Goal: Information Seeking & Learning: Learn about a topic

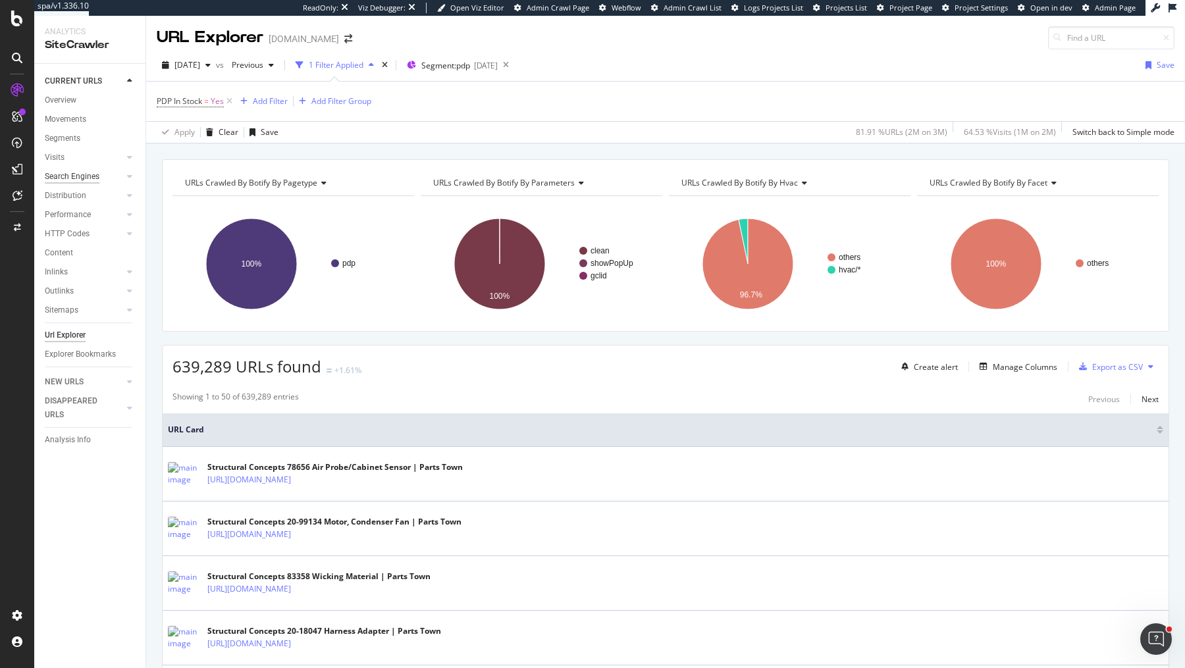
click at [63, 179] on div "Search Engines" at bounding box center [72, 177] width 55 height 14
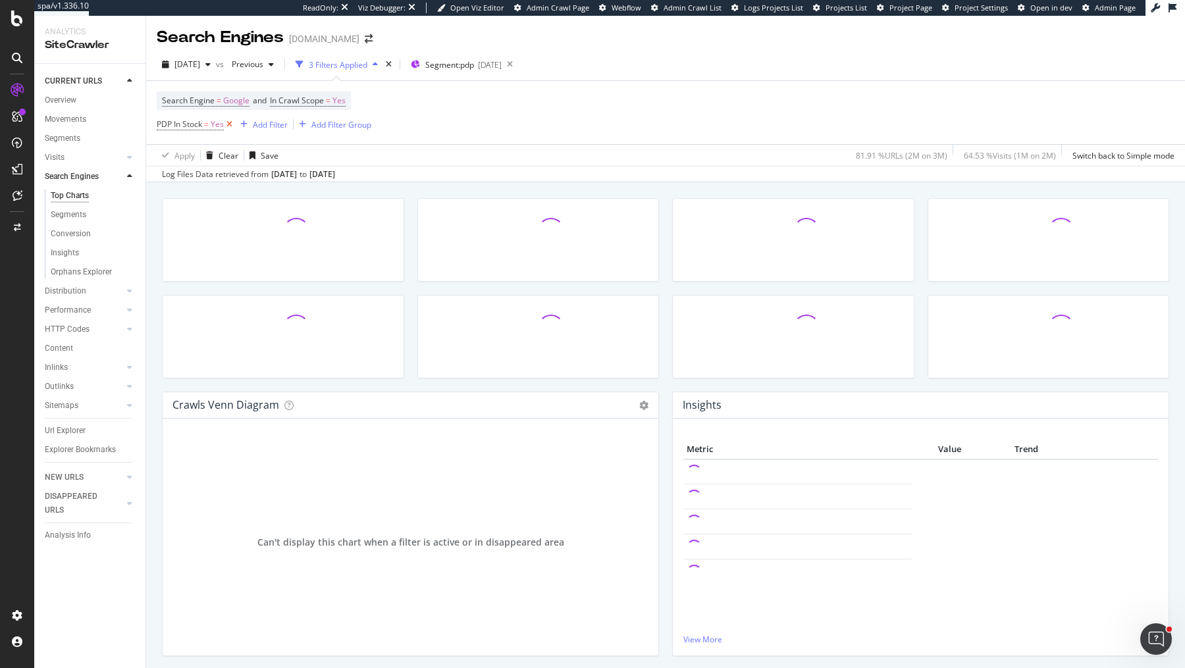
click at [228, 124] on icon at bounding box center [229, 124] width 11 height 13
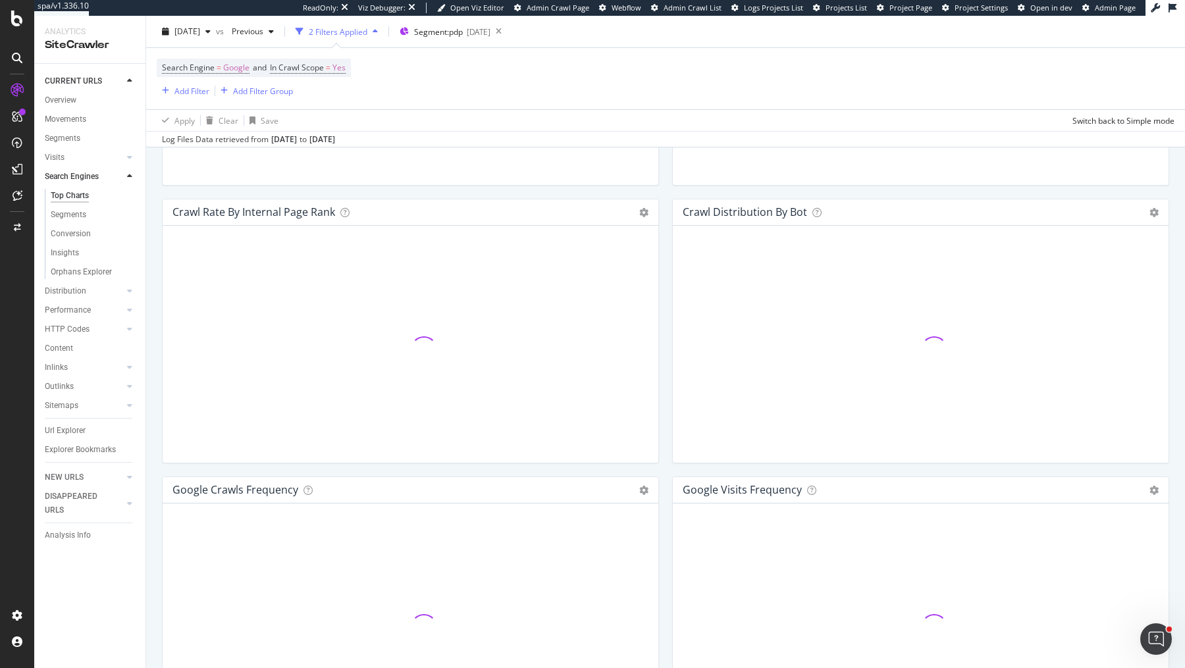
scroll to position [1430, 0]
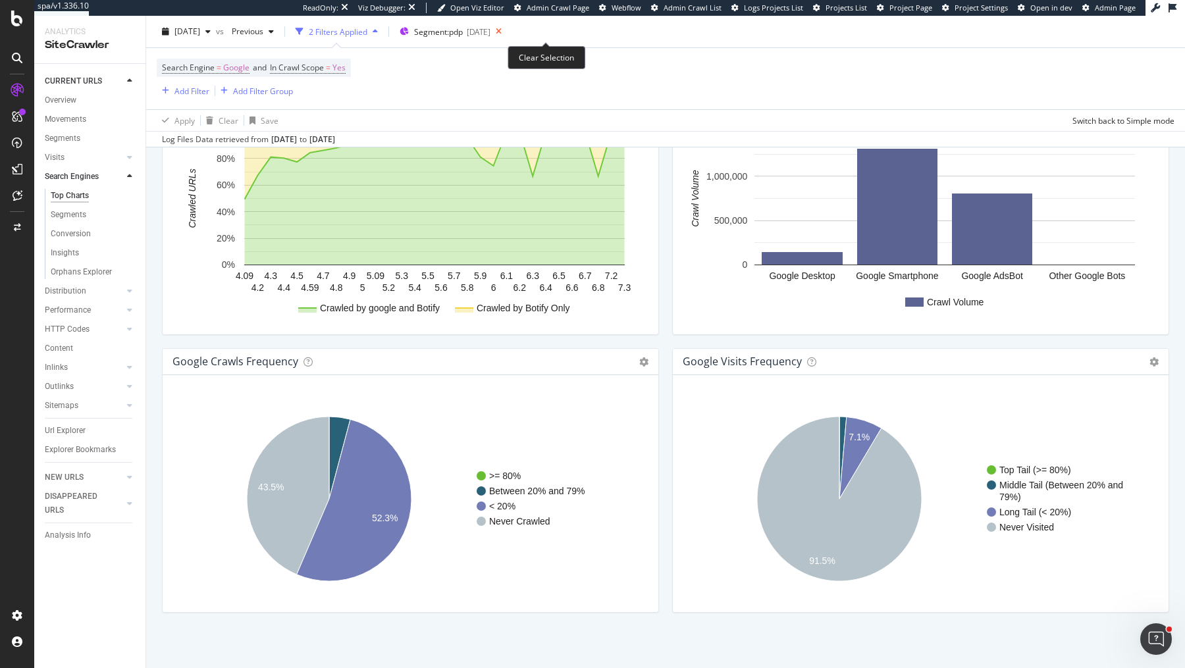
click at [507, 28] on icon at bounding box center [498, 31] width 16 height 18
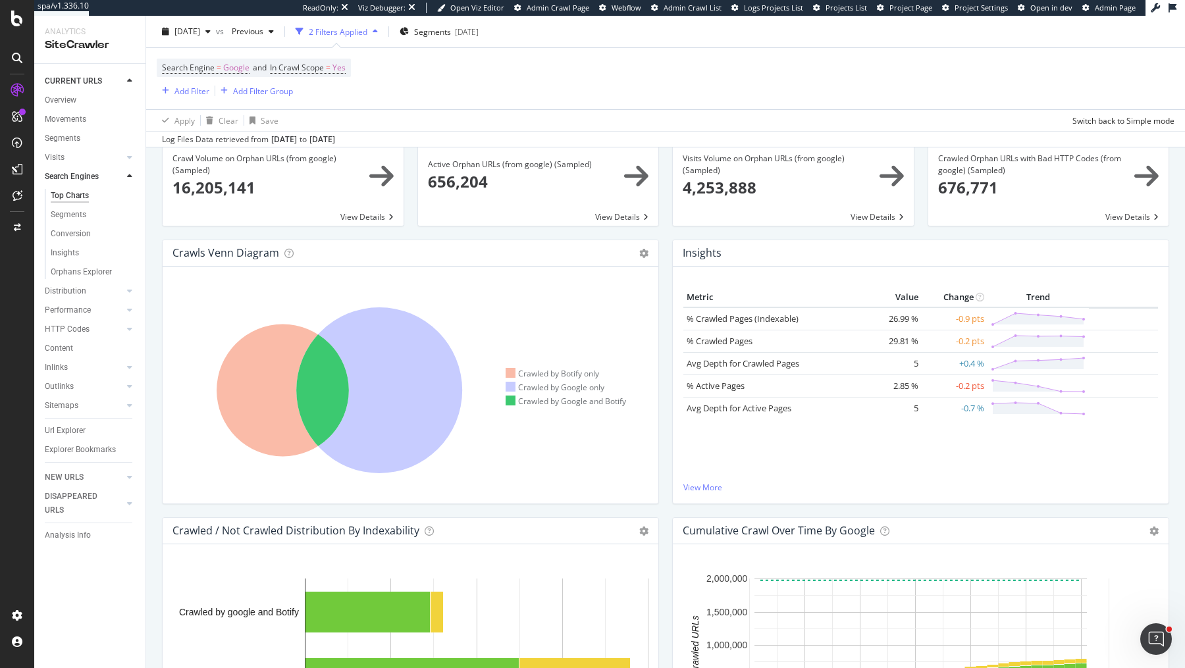
scroll to position [104, 0]
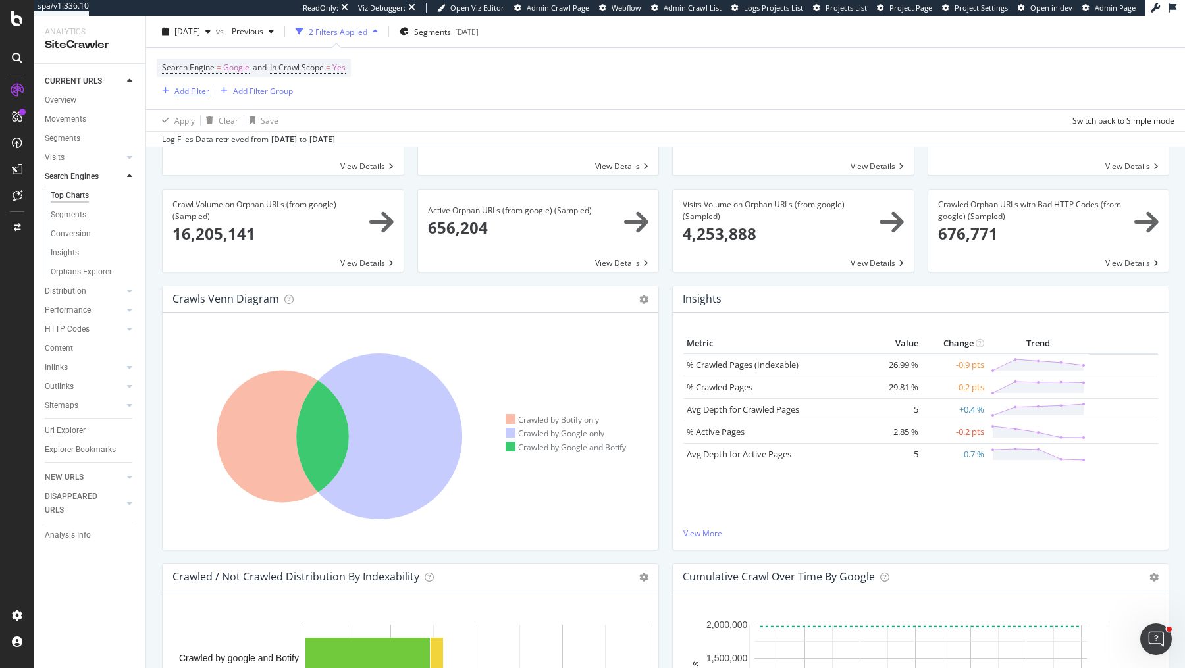
click at [195, 88] on div "Add Filter" at bounding box center [191, 90] width 35 height 11
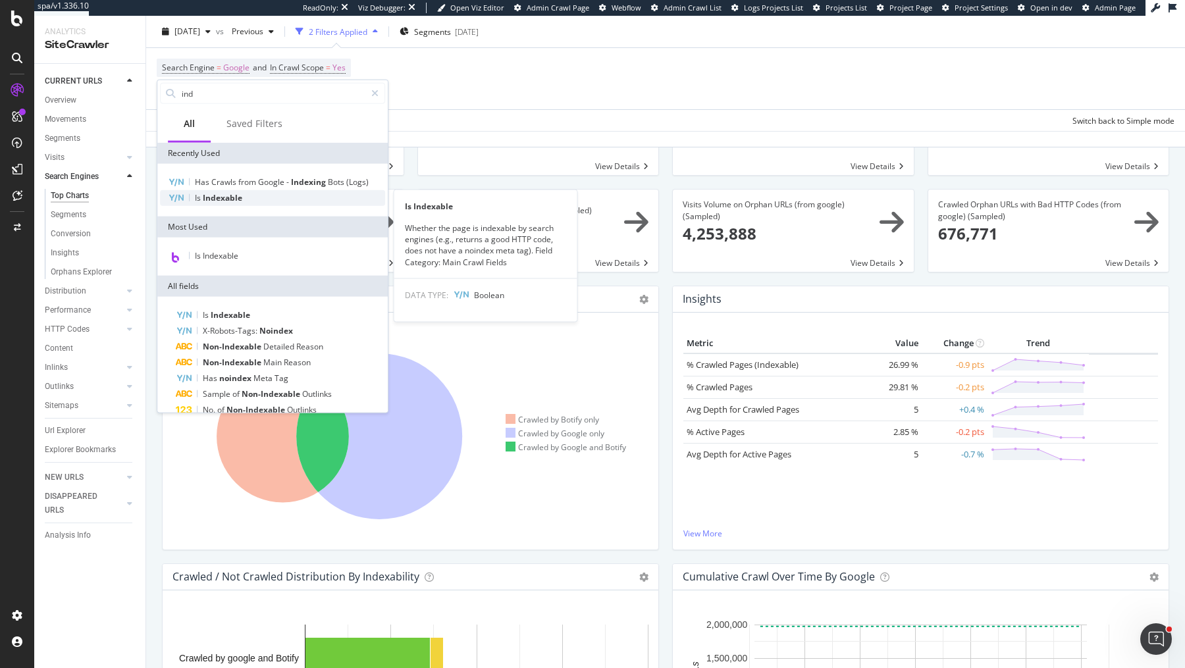
type input "ind"
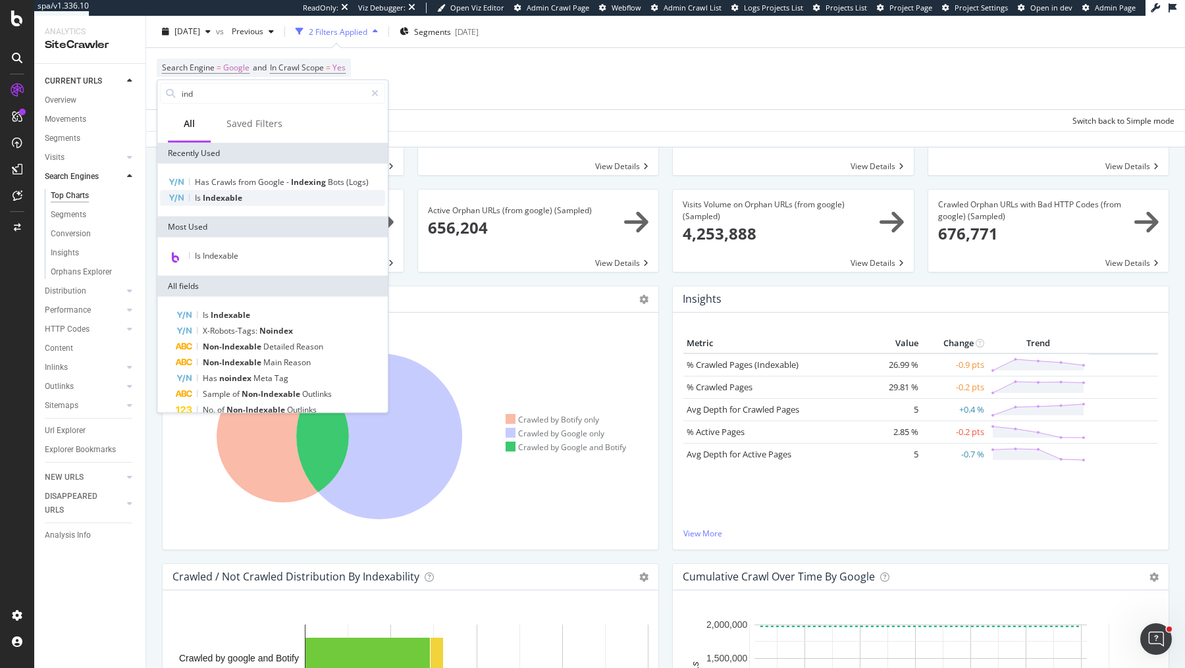
click at [268, 198] on div "Is Indexable" at bounding box center [272, 198] width 225 height 16
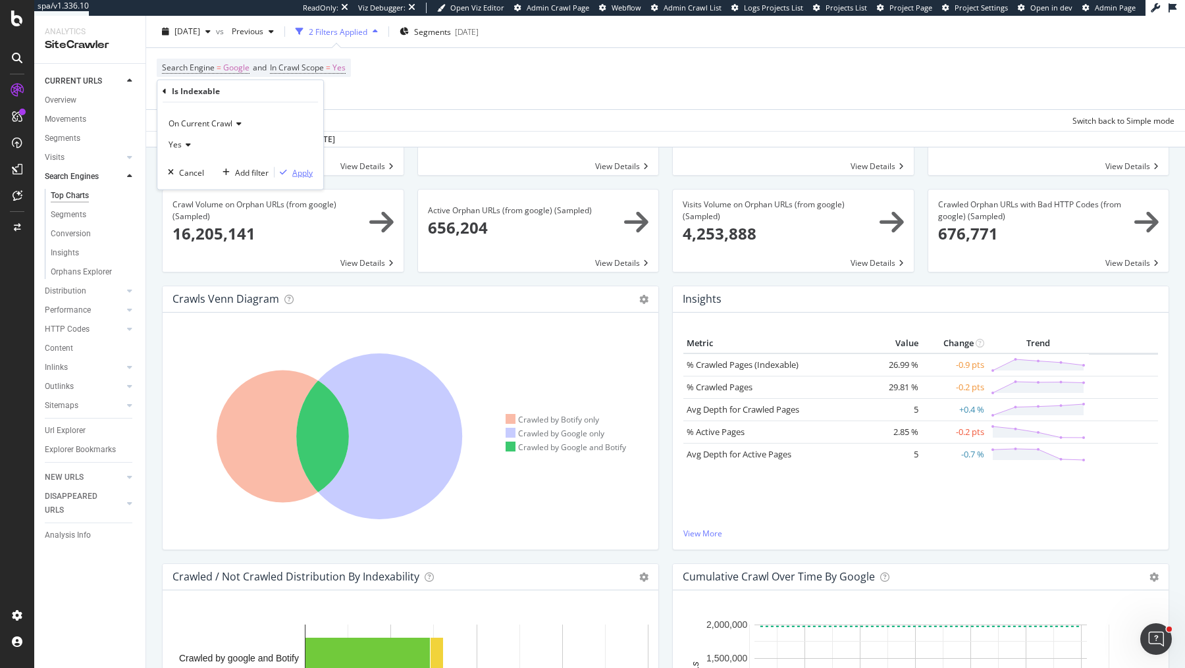
click at [311, 172] on div "Apply" at bounding box center [302, 172] width 20 height 11
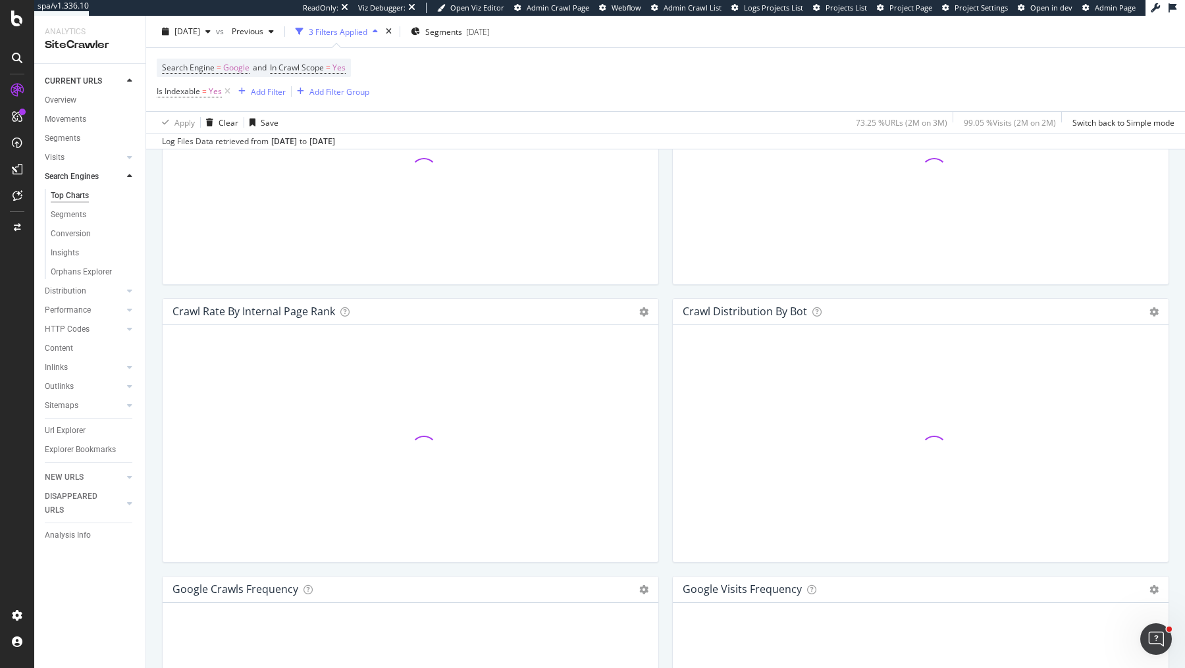
scroll to position [1432, 0]
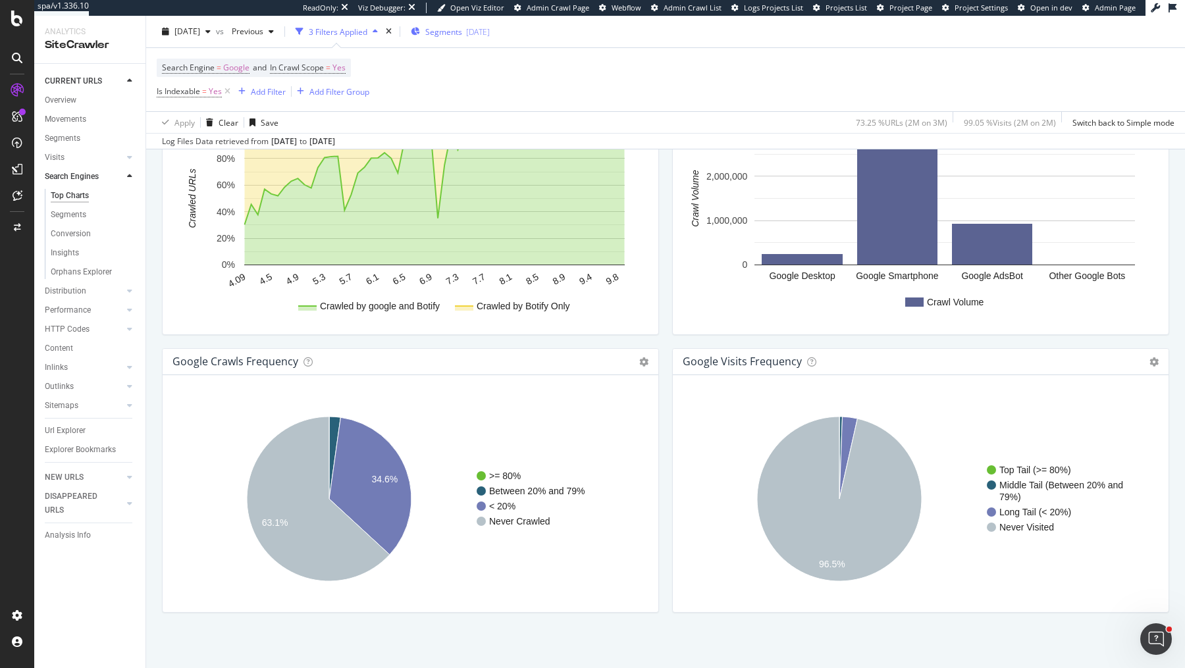
click at [462, 35] on span "Segments" at bounding box center [443, 31] width 37 height 11
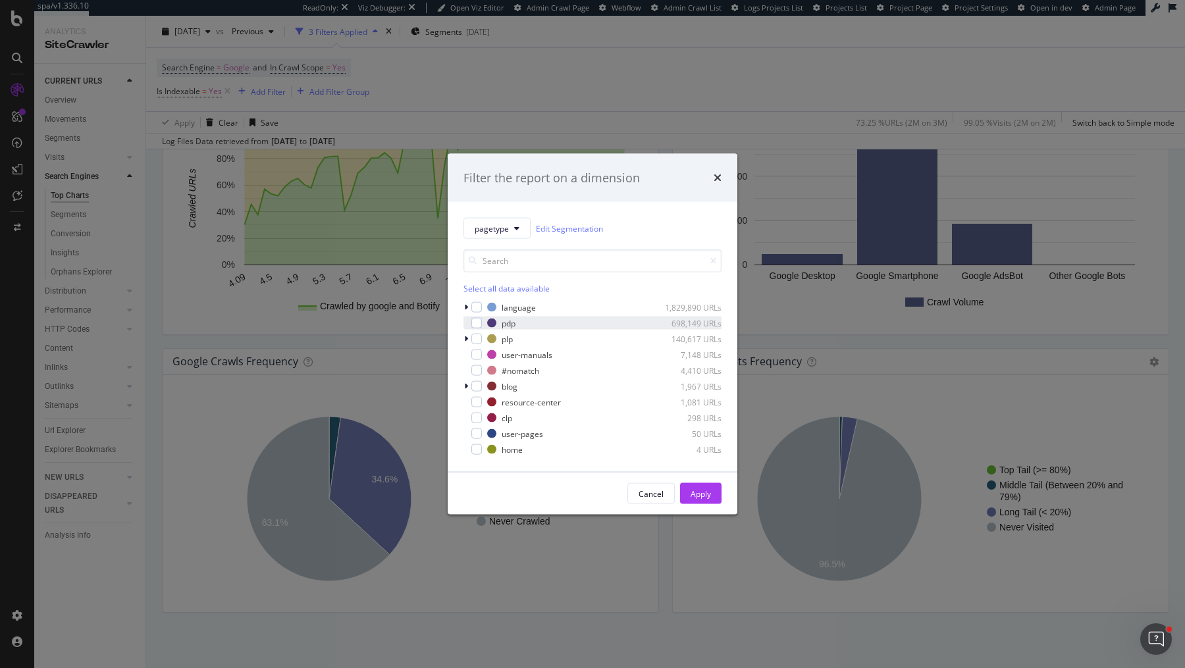
click at [482, 324] on div "pdp 698,149 URLs" at bounding box center [592, 323] width 258 height 13
click at [703, 491] on div "Apply" at bounding box center [700, 493] width 20 height 11
